Goal: Communication & Community: Answer question/provide support

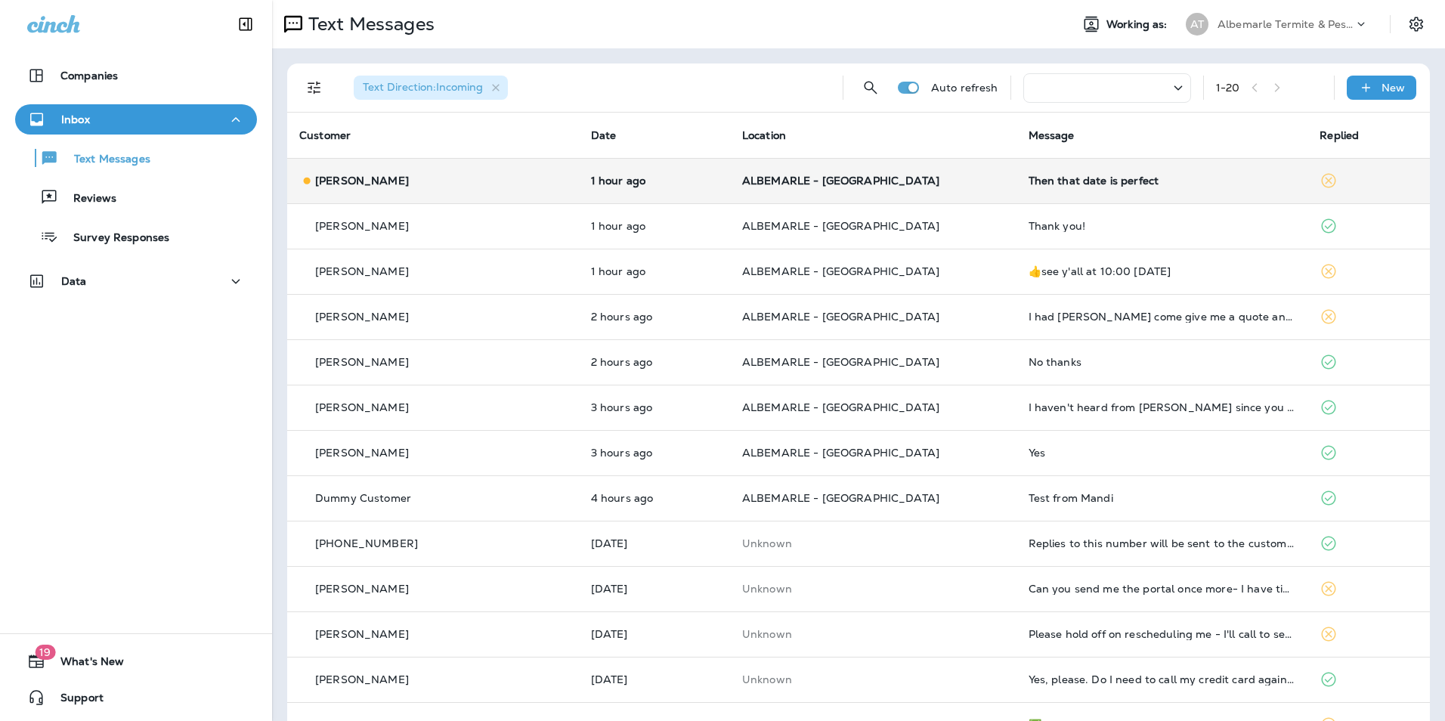
click at [1280, 182] on td "Then that date is perfect" at bounding box center [1162, 180] width 292 height 45
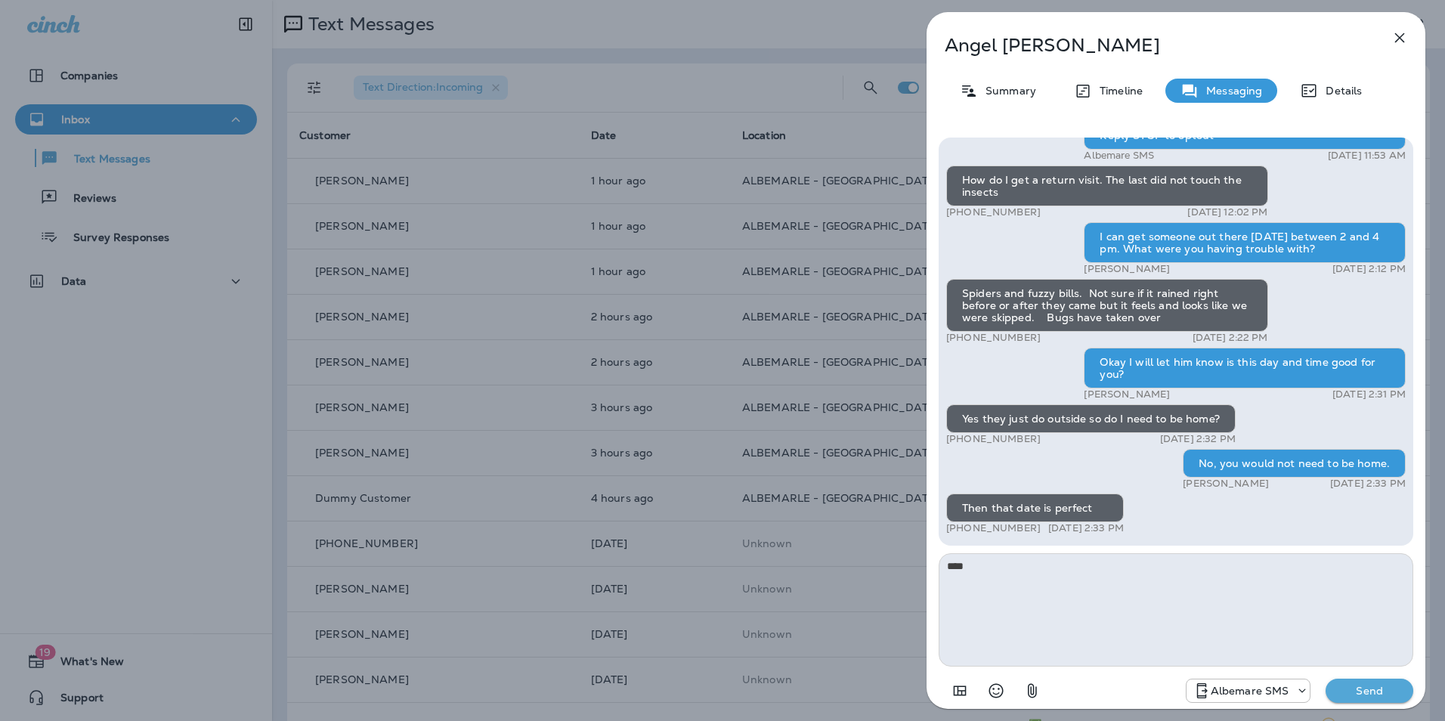
type textarea "****"
click at [1382, 688] on p "Send" at bounding box center [1369, 691] width 63 height 14
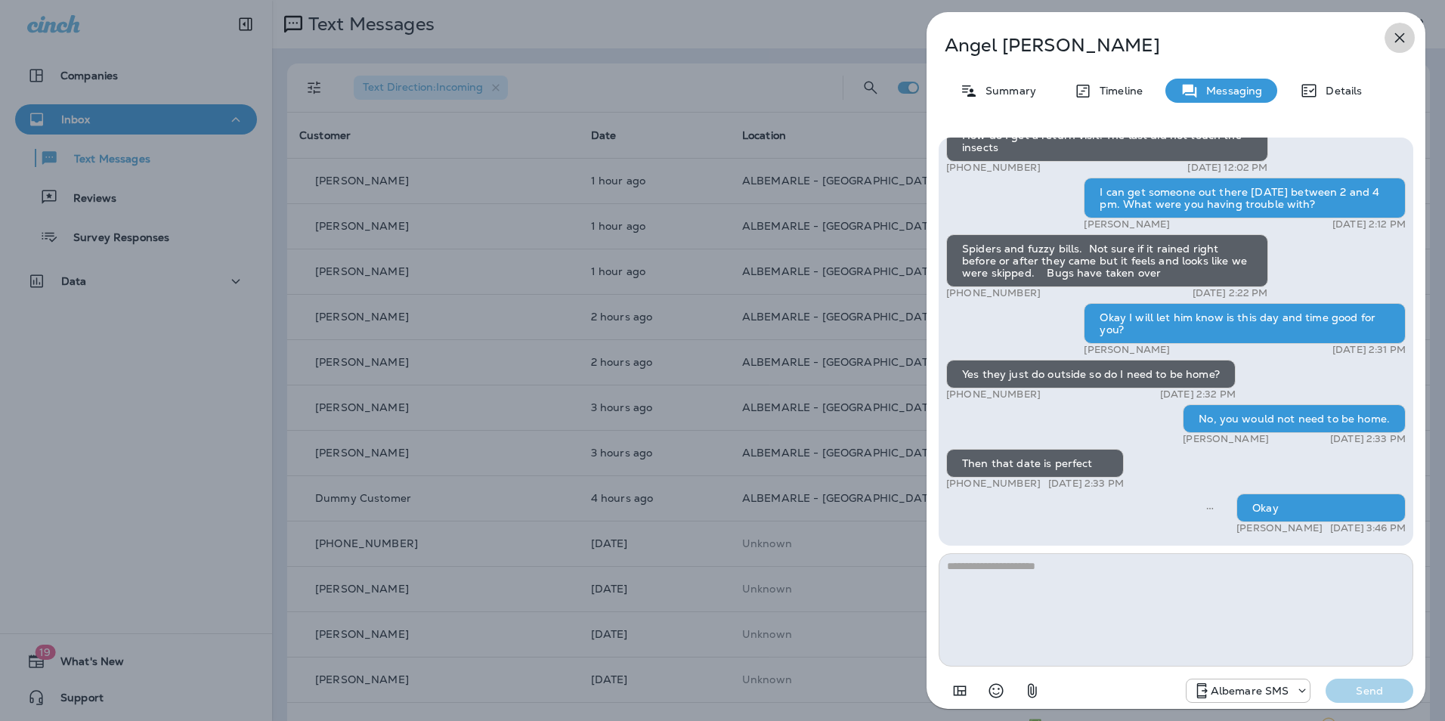
click at [1397, 31] on icon "button" at bounding box center [1400, 38] width 18 height 18
